Goal: Ask a question

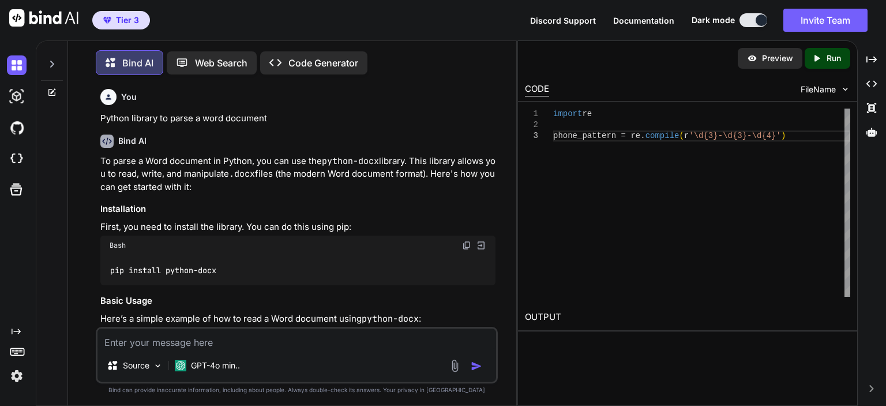
scroll to position [5414, 0]
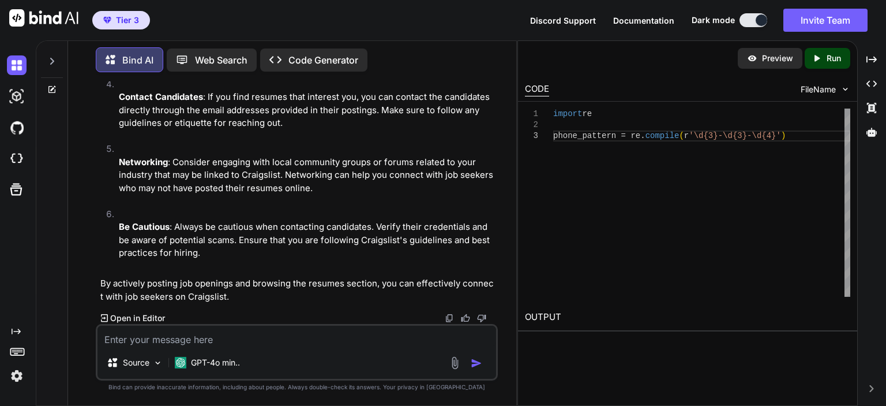
click at [162, 339] on textarea at bounding box center [296, 335] width 399 height 21
type textarea "parse a docx by line instead of paragraph"
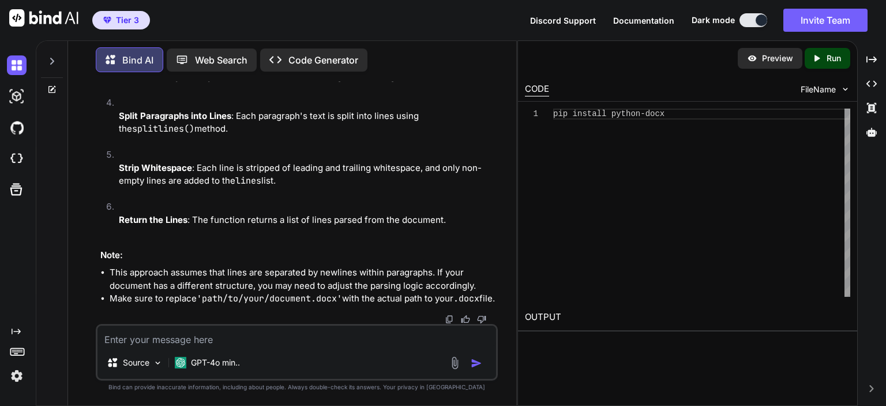
scroll to position [6364, 0]
click at [299, 328] on textarea at bounding box center [296, 335] width 399 height 21
type textarea "can docx also read from the header?"
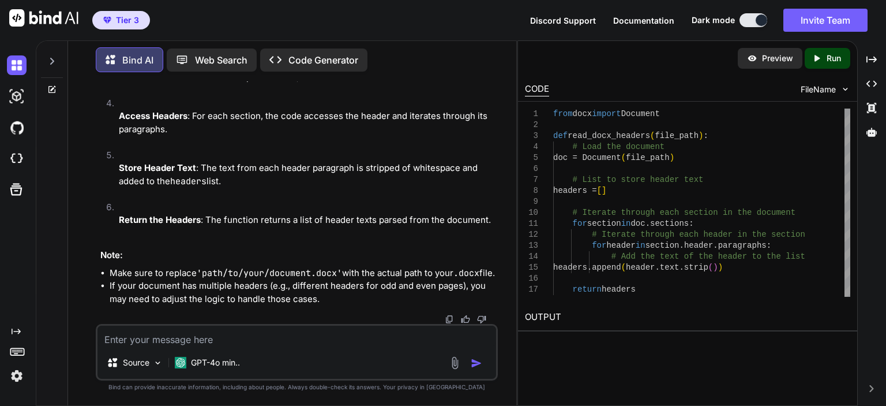
scroll to position [7155, 0]
click at [271, 336] on textarea at bounding box center [296, 335] width 399 height 21
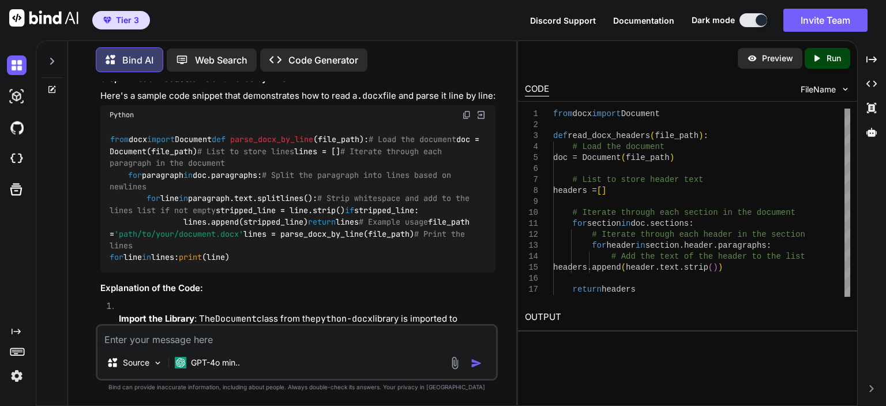
scroll to position [5252, 0]
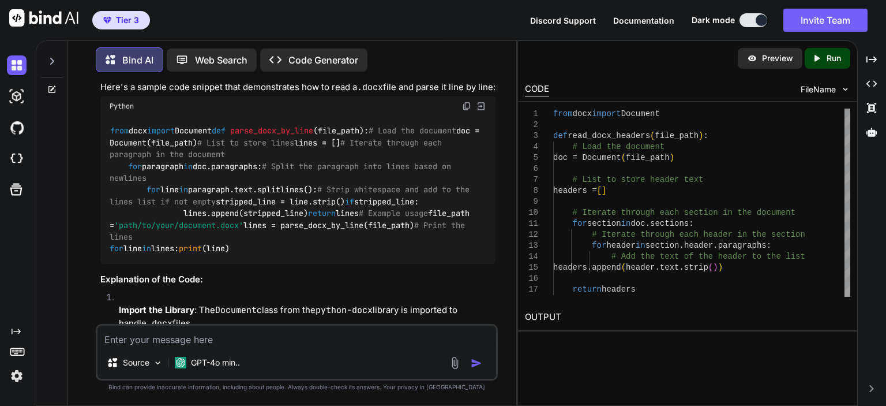
click at [200, 340] on textarea at bounding box center [296, 335] width 399 height 21
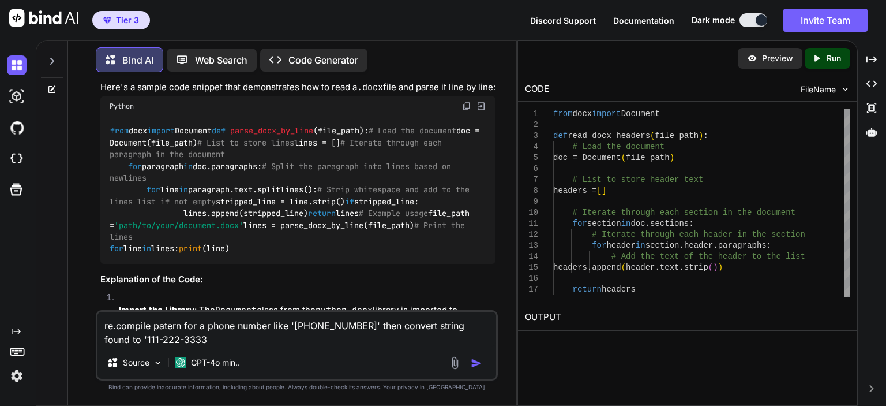
type textarea "re.compile patern for a phone number like '[PHONE_NUMBER]' then convert string …"
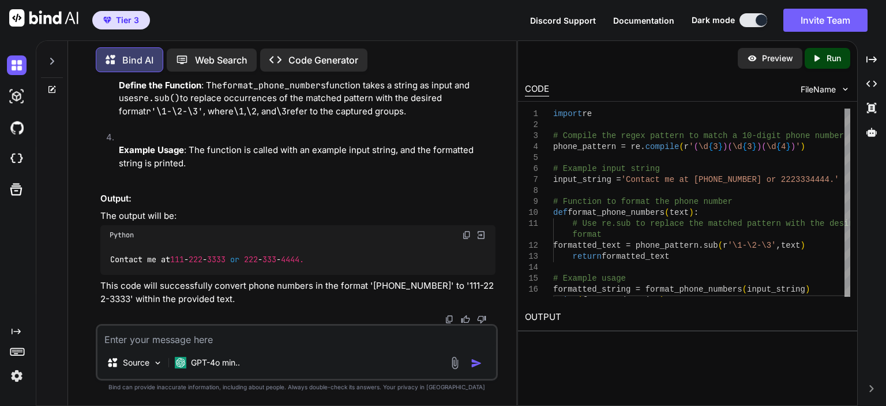
scroll to position [8123, 0]
type textarea "what data type is phone_pattern"
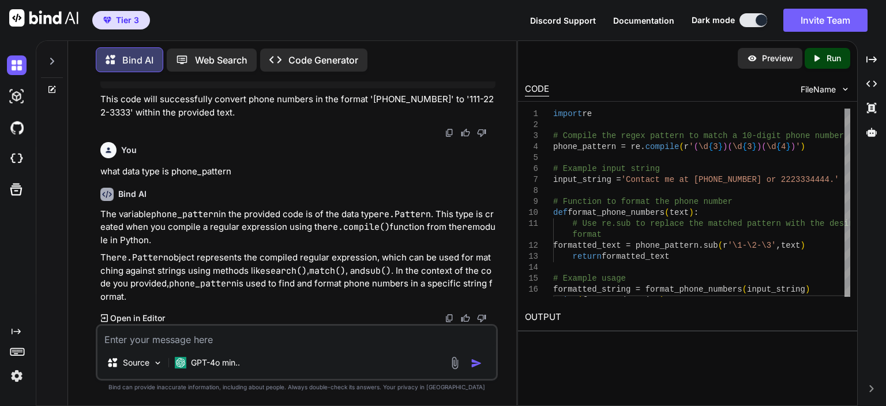
scroll to position [8617, 0]
click at [391, 119] on p "This code will successfully convert phone numbers in the format '[PHONE_NUMBER]…" at bounding box center [297, 106] width 395 height 26
drag, startPoint x: 367, startPoint y: 117, endPoint x: 105, endPoint y: 122, distance: 261.9
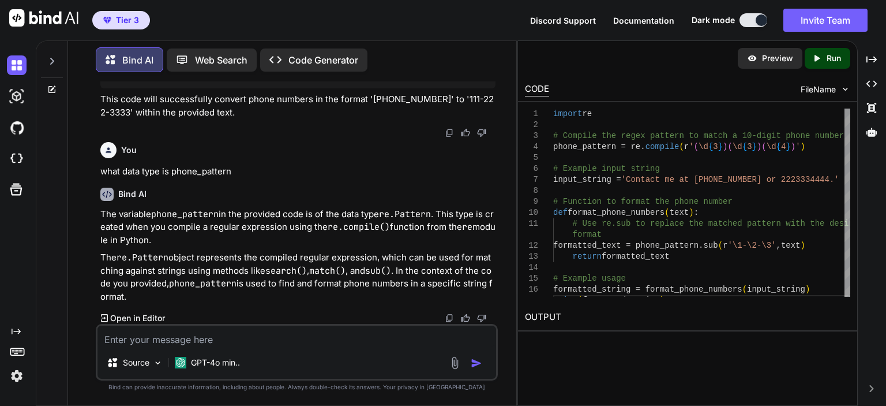
copy code "phone_pattern = re. compile ( r'(\d{3})(\d{3})(\d{4})' )"
click at [298, 337] on textarea at bounding box center [296, 335] width 399 height 21
paste textarea "phone_pattern = re.compile(r'\+?\d[\d -]{8,}\d') # Basic pattern for phone numb…"
type textarea "find phone numbers in paragraph that match any one of these: phone_pattern = re…"
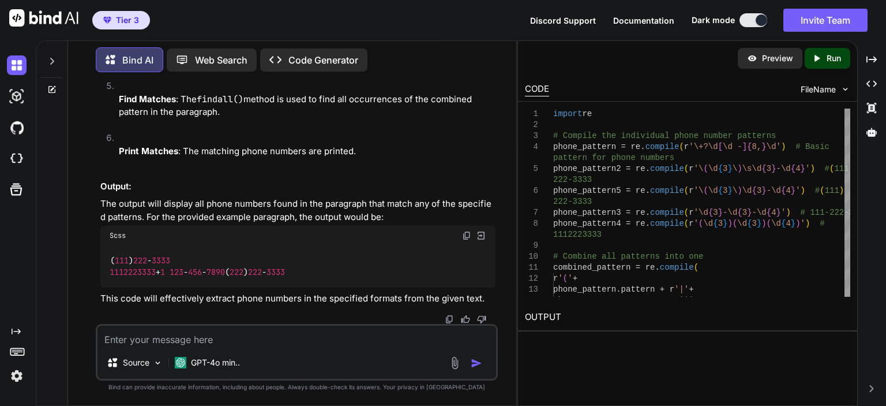
scroll to position [9253, 0]
drag, startPoint x: 138, startPoint y: 236, endPoint x: 91, endPoint y: 199, distance: 60.0
click at [91, 199] on div "You Python library to parse a word document Bind AI To parse a Word document in…" at bounding box center [296, 243] width 439 height 324
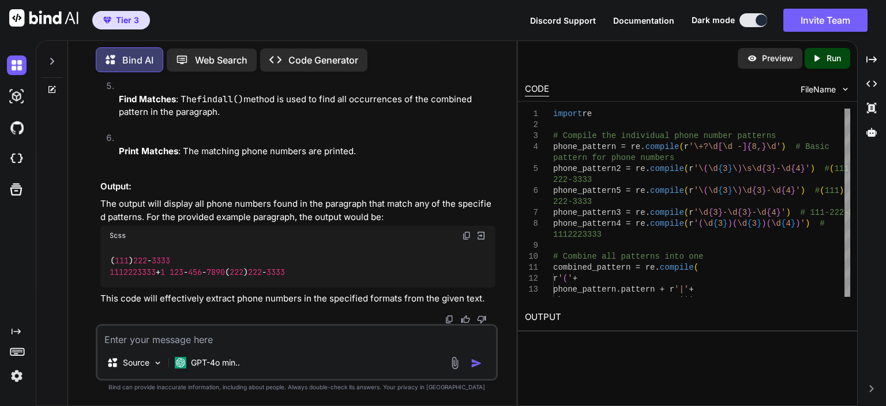
drag, startPoint x: 134, startPoint y: 237, endPoint x: 94, endPoint y: 136, distance: 109.3
click at [94, 136] on div "You Python library to parse a word document Bind AI To parse a Word document in…" at bounding box center [296, 243] width 439 height 324
copy code "# Combine all patterns into one combined_pattern = re. compile ( r'(' + phone_p…"
